Goal: Transaction & Acquisition: Obtain resource

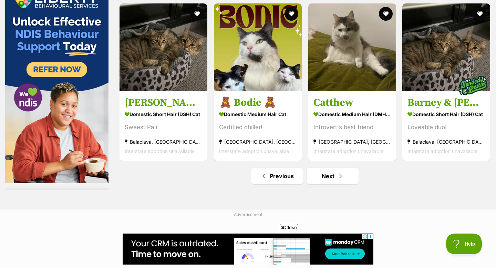
scroll to position [3561, 0]
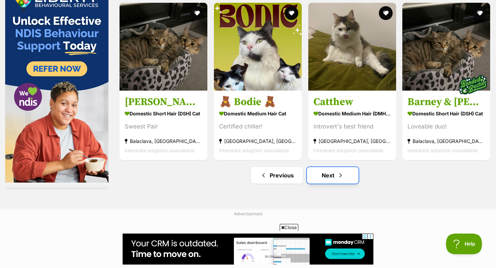
click at [346, 182] on link "Next" at bounding box center [333, 175] width 52 height 17
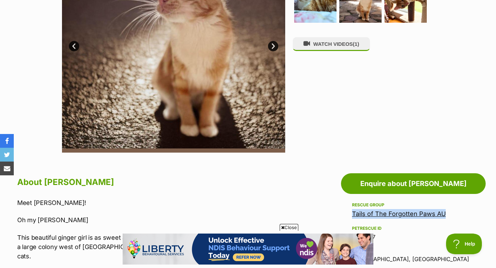
scroll to position [179, 0]
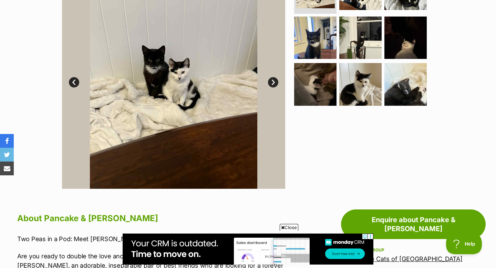
scroll to position [139, 0]
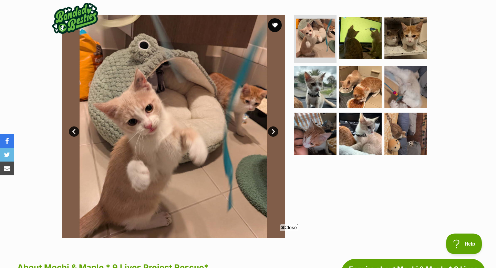
scroll to position [129, 0]
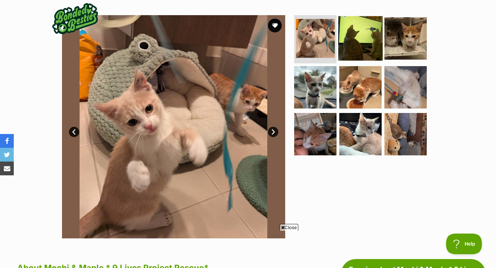
click at [367, 43] on img at bounding box center [360, 38] width 44 height 44
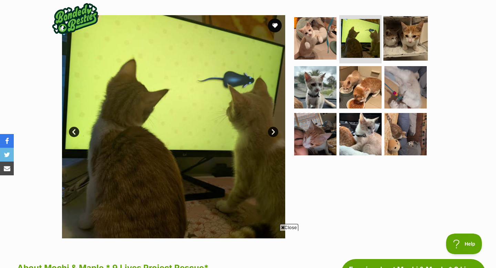
click at [404, 45] on img at bounding box center [406, 38] width 44 height 44
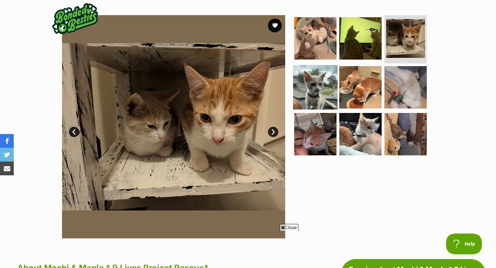
click at [320, 81] on img at bounding box center [315, 87] width 44 height 44
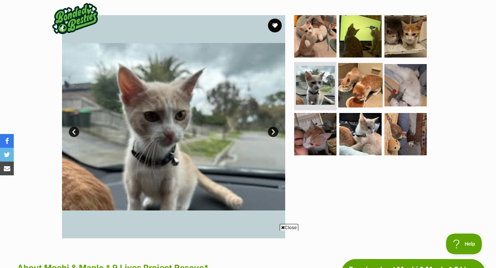
click at [349, 81] on img at bounding box center [360, 85] width 44 height 44
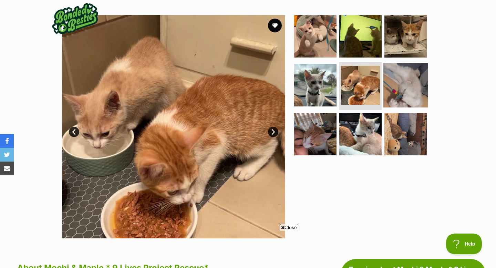
click at [391, 85] on img at bounding box center [406, 85] width 44 height 44
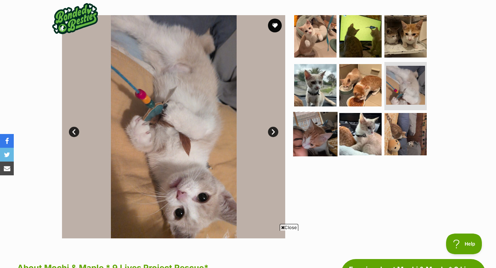
click at [319, 127] on img at bounding box center [315, 134] width 44 height 44
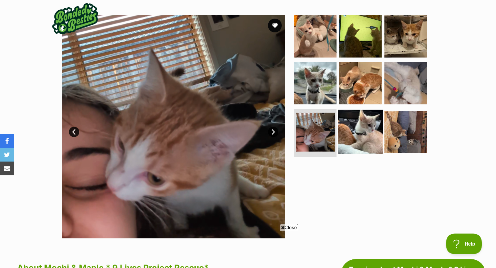
click at [373, 127] on img at bounding box center [360, 132] width 44 height 44
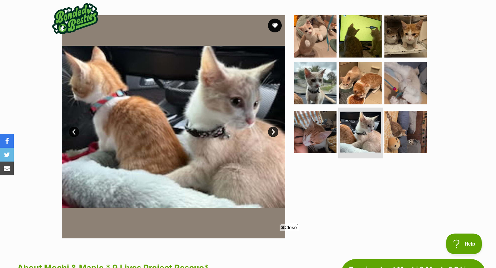
scroll to position [0, 0]
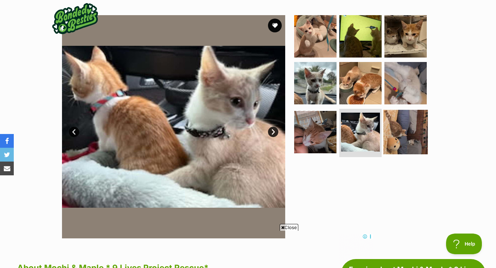
click at [399, 136] on img at bounding box center [406, 132] width 44 height 44
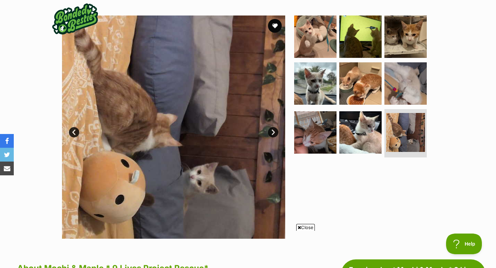
scroll to position [128, 0]
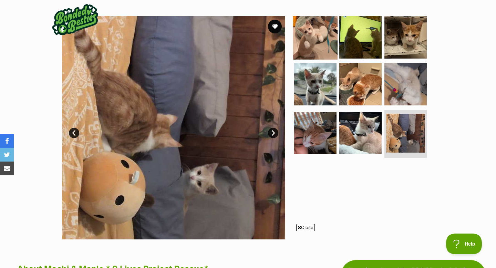
click at [317, 42] on img at bounding box center [315, 37] width 44 height 44
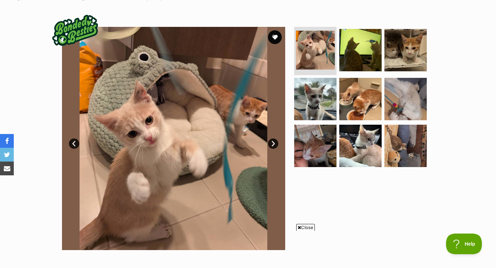
scroll to position [130, 0]
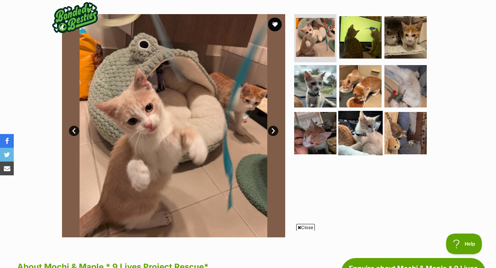
click at [376, 130] on img at bounding box center [360, 133] width 44 height 44
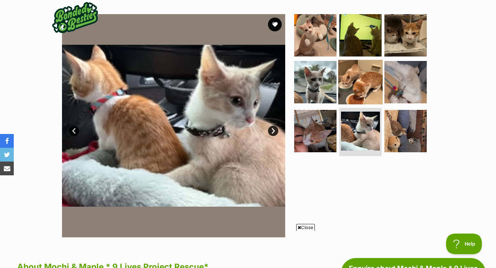
click at [353, 80] on img at bounding box center [360, 82] width 44 height 44
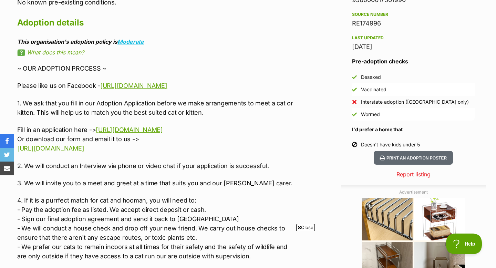
scroll to position [606, 0]
click at [163, 133] on link "https://www.the9livesproject.org/adopt/" at bounding box center [129, 129] width 67 height 7
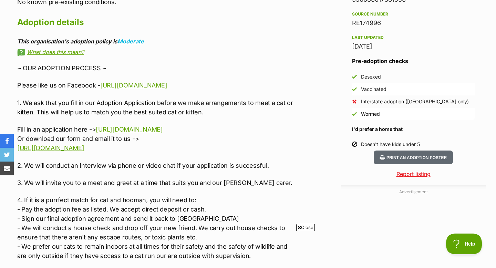
click at [305, 44] on div "Advertisement Adoption information I've been adopted! This pet is no longer ava…" at bounding box center [248, 160] width 476 height 771
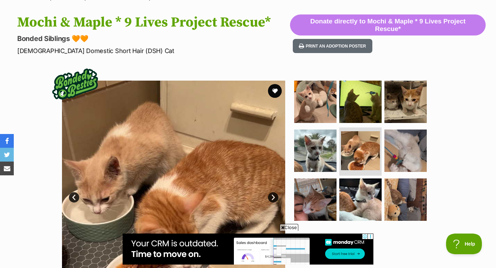
scroll to position [73, 0]
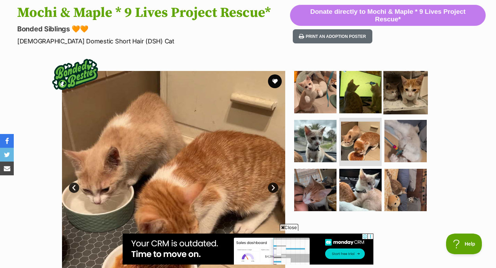
click at [410, 90] on img at bounding box center [406, 92] width 44 height 44
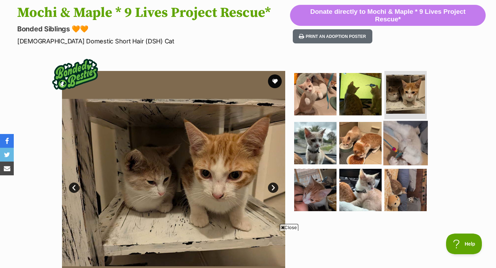
scroll to position [0, 0]
click at [409, 134] on img at bounding box center [406, 143] width 44 height 44
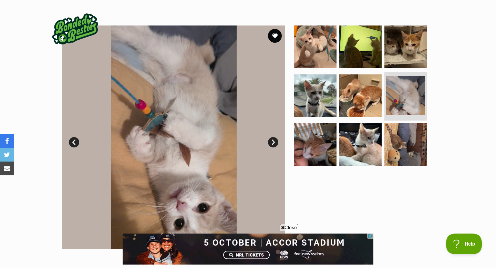
scroll to position [120, 0]
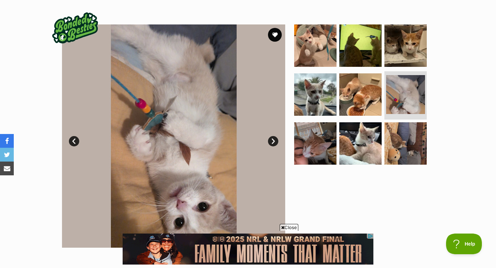
click at [274, 146] on link "Next" at bounding box center [273, 141] width 10 height 10
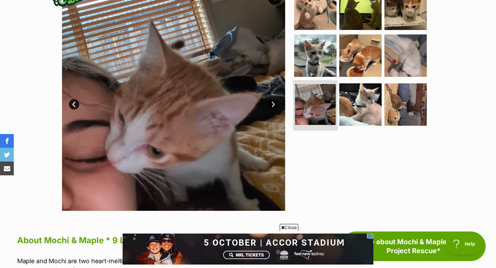
scroll to position [153, 0]
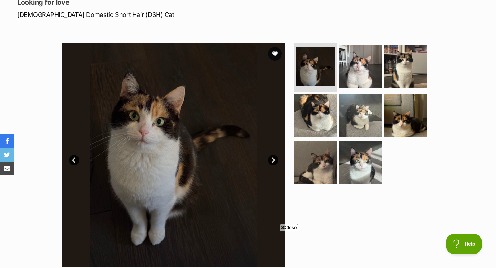
scroll to position [76, 0]
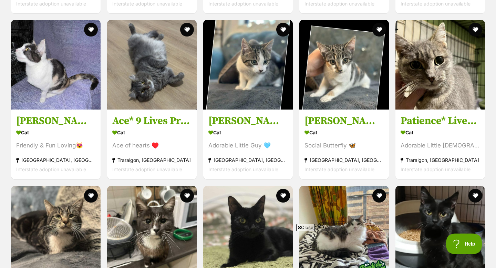
scroll to position [963, 0]
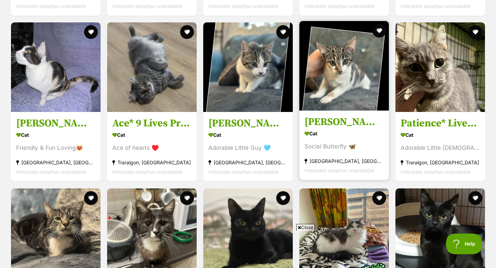
click at [342, 49] on img at bounding box center [345, 66] width 90 height 90
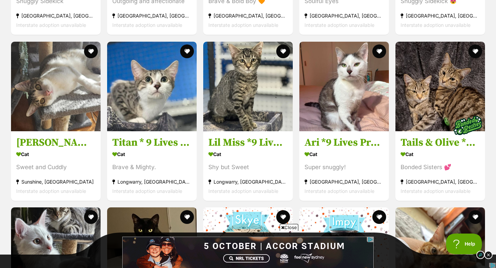
scroll to position [1940, 0]
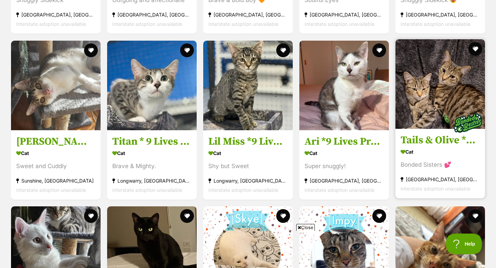
click at [456, 94] on img at bounding box center [441, 84] width 90 height 90
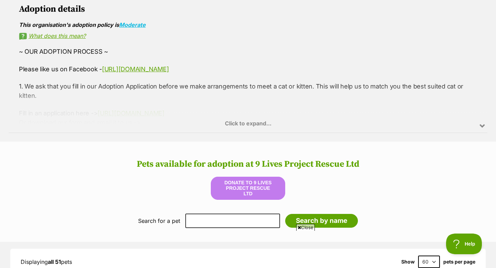
scroll to position [486, 0]
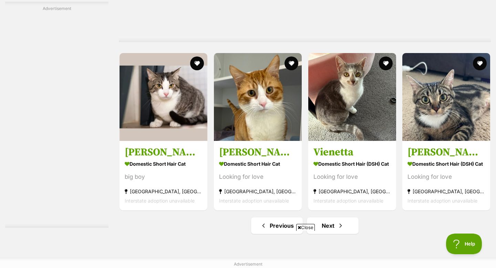
scroll to position [3556, 0]
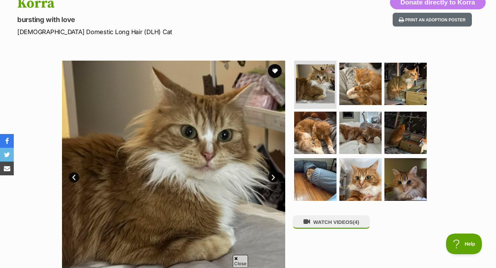
scroll to position [84, 0]
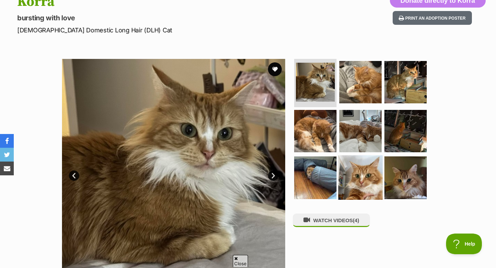
click at [346, 175] on img at bounding box center [360, 177] width 44 height 44
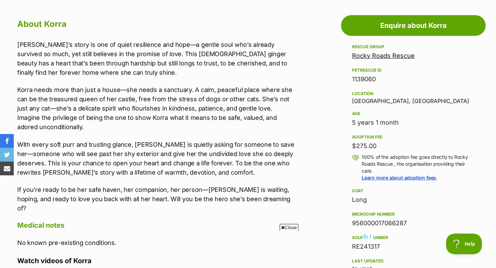
scroll to position [0, 0]
